Goal: Find specific page/section: Find specific page/section

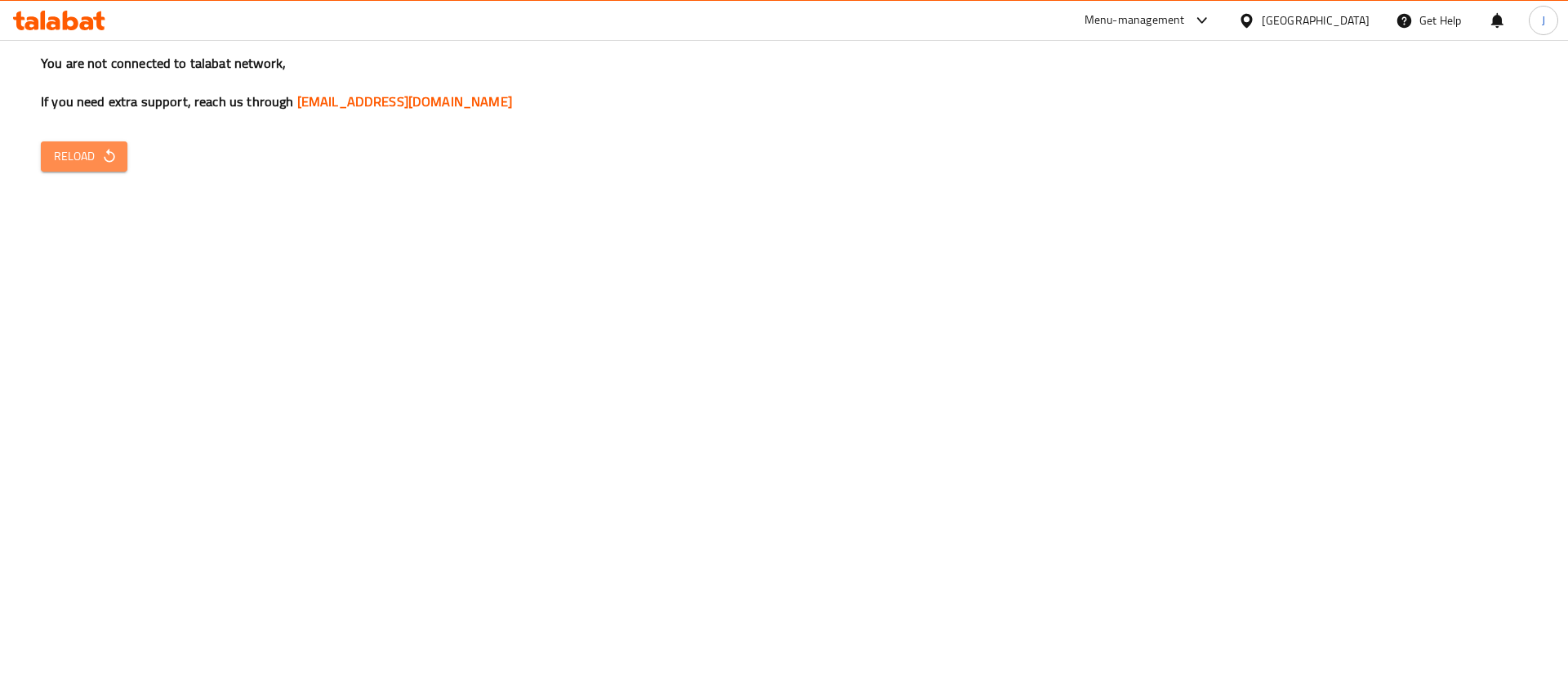
click at [57, 152] on span "Reload" at bounding box center [84, 156] width 60 height 20
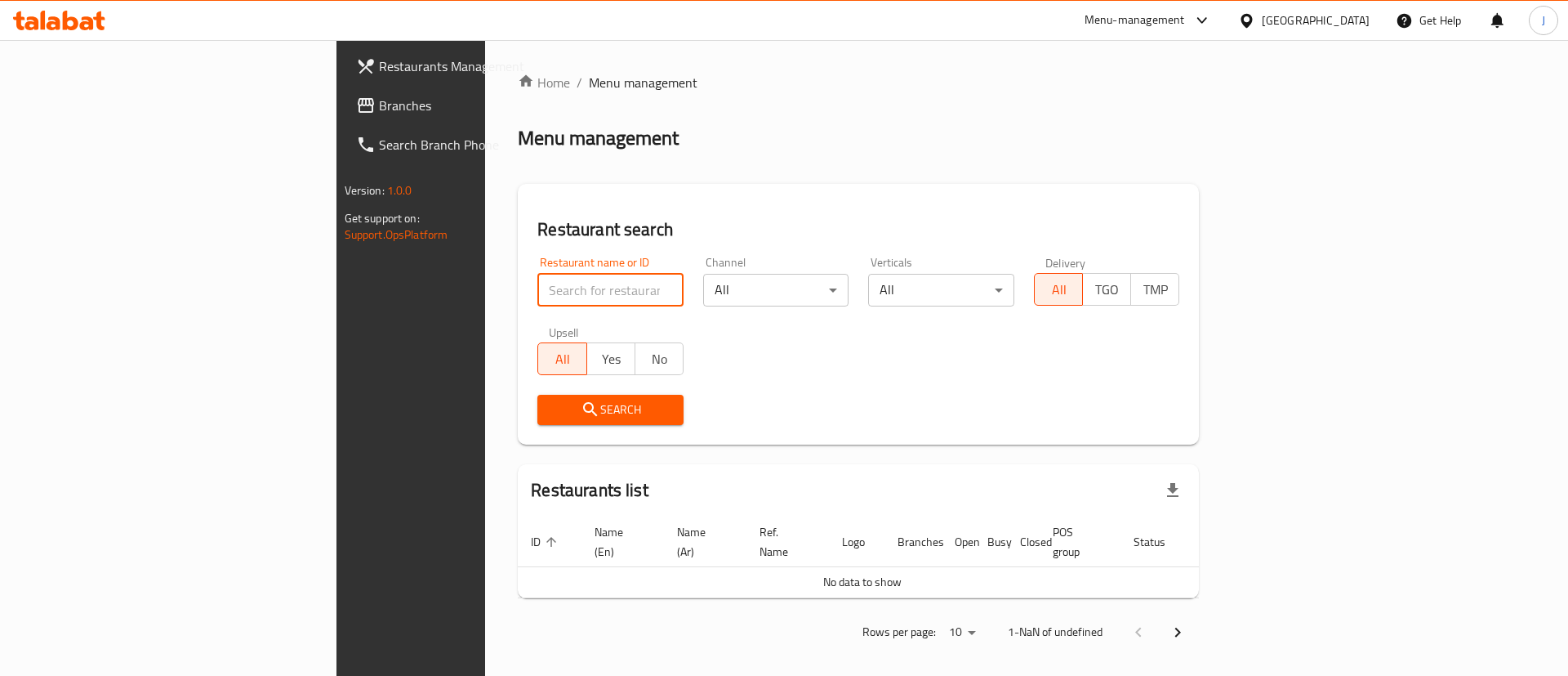
click at [538, 287] on input "search" at bounding box center [610, 289] width 146 height 32
paste input "741964"
type input "741964"
click button "Search" at bounding box center [610, 409] width 146 height 31
click at [379, 108] on span "Branches" at bounding box center [482, 105] width 206 height 19
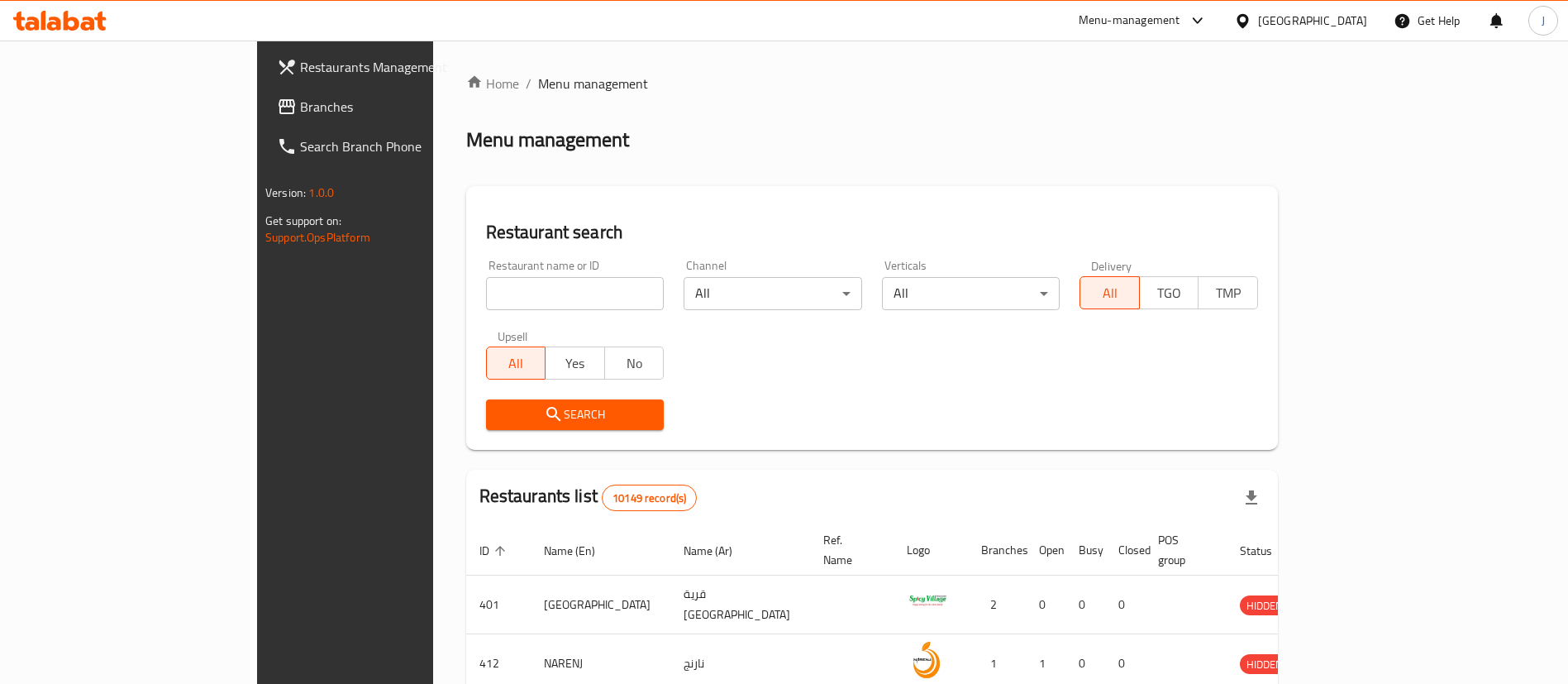
click at [1180, 12] on div "Menu-management" at bounding box center [1129, 20] width 102 height 19
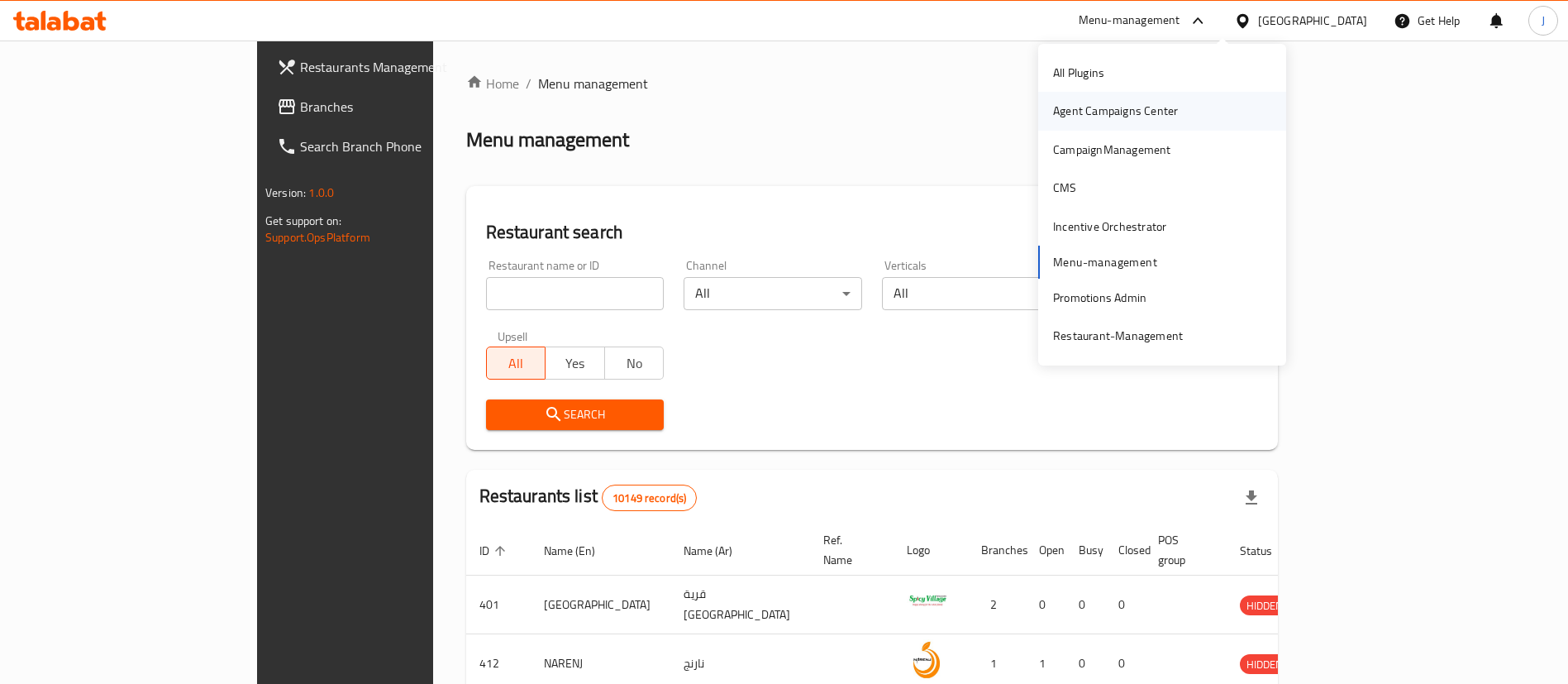
click at [1101, 104] on div "Agent Campaigns Center" at bounding box center [1115, 111] width 125 height 19
